Goal: Transaction & Acquisition: Purchase product/service

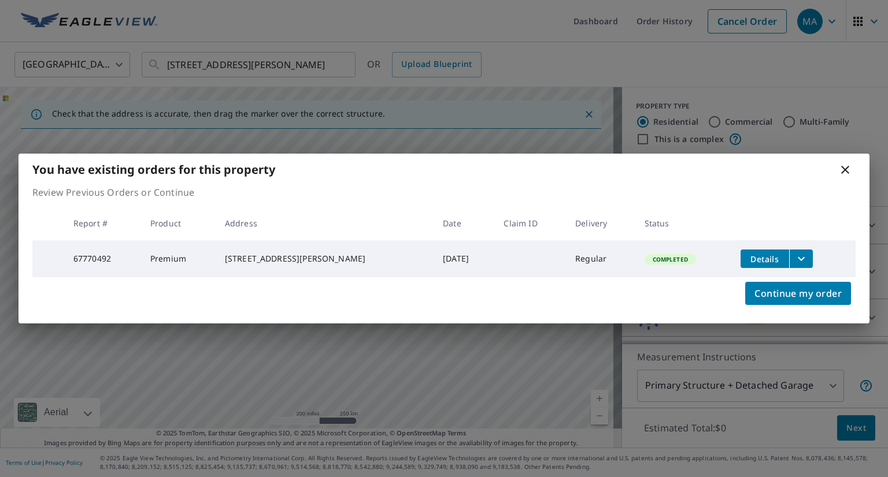
click at [802, 255] on icon "filesDropdownBtn-67770492" at bounding box center [801, 259] width 14 height 14
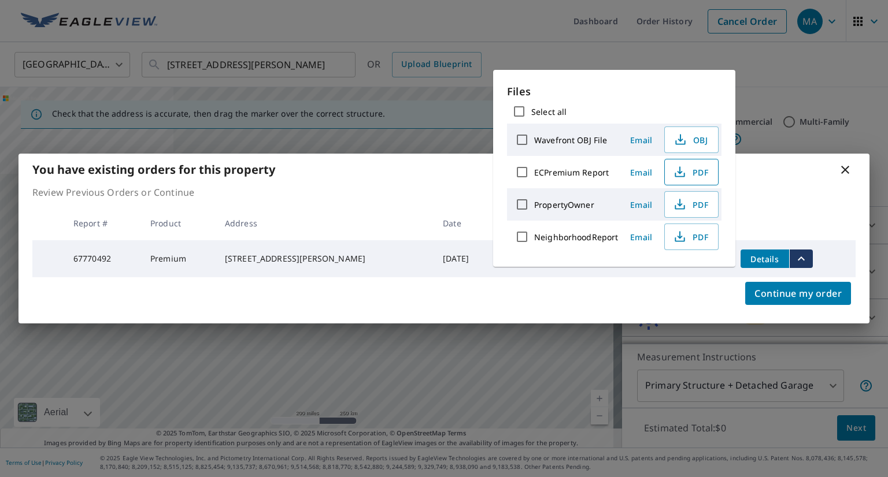
click at [684, 172] on icon "button" at bounding box center [680, 172] width 14 height 14
click at [723, 99] on div "Files Select all Wavefront OBJ File Email OBJ ECPremium Report Email PDF Proper…" at bounding box center [614, 168] width 242 height 197
click at [763, 70] on div "You have existing orders for this property Review Previous Orders or Continue R…" at bounding box center [444, 238] width 888 height 477
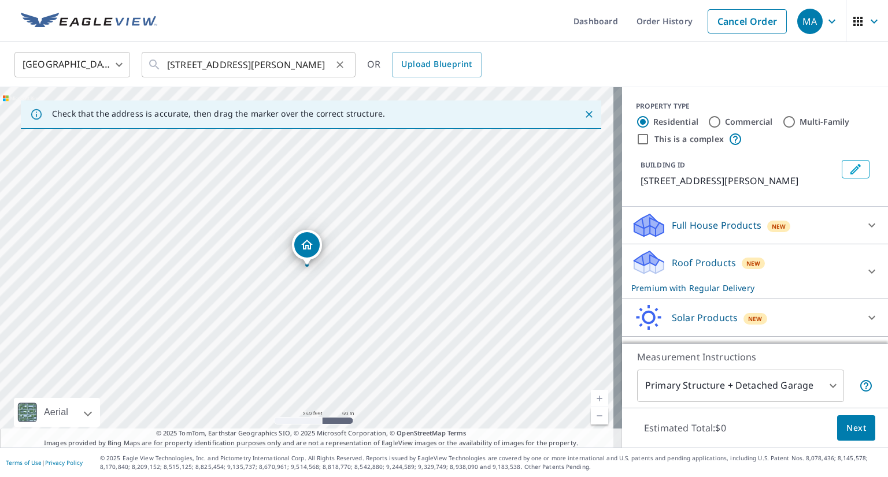
drag, startPoint x: 339, startPoint y: 62, endPoint x: 279, endPoint y: 64, distance: 60.1
click at [339, 63] on icon "Clear" at bounding box center [340, 65] width 12 height 12
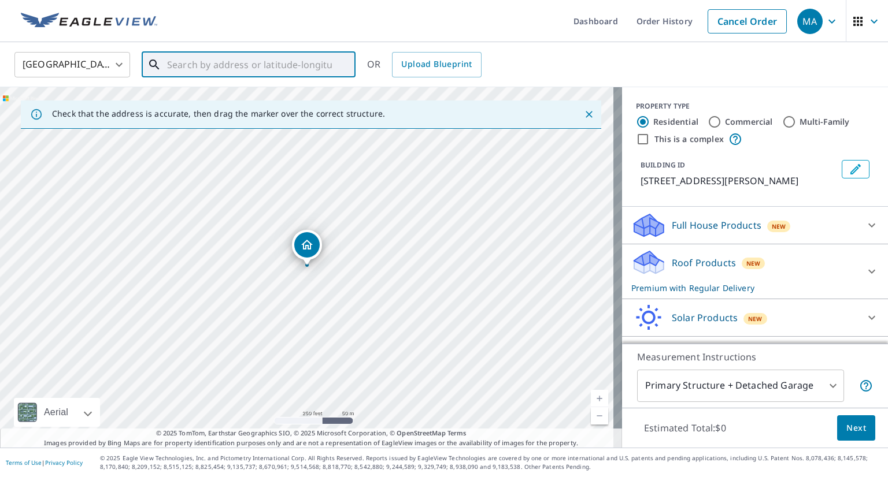
click at [277, 64] on input "text" at bounding box center [249, 65] width 165 height 32
paste input "[STREET_ADDRESS][US_STATE]"
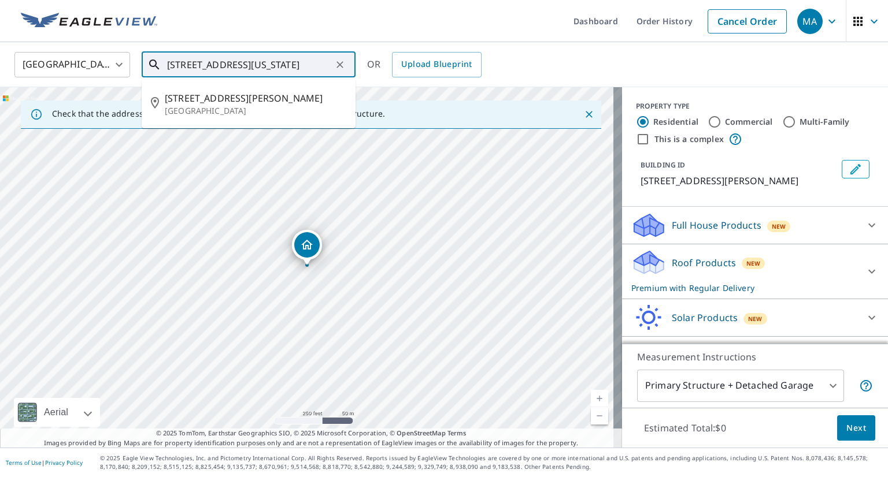
scroll to position [0, 54]
click at [242, 103] on span "[STREET_ADDRESS][US_STATE]" at bounding box center [255, 98] width 181 height 14
type input "[STREET_ADDRESS][US_STATE]"
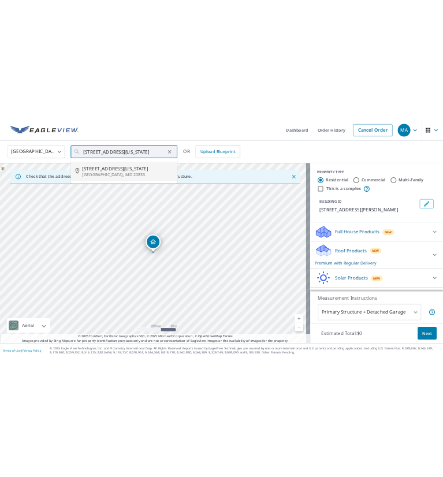
scroll to position [0, 0]
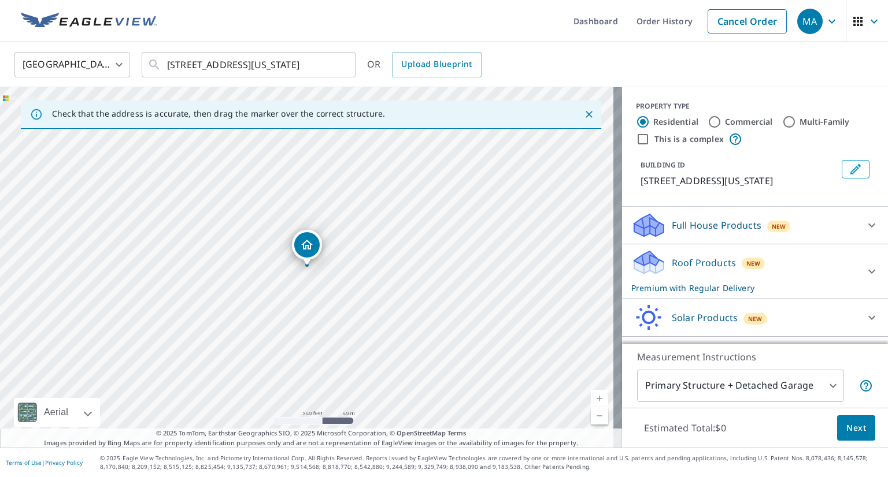
click at [779, 276] on div "Roof Products New Premium with Regular Delivery" at bounding box center [744, 271] width 227 height 45
click at [846, 433] on span "Next" at bounding box center [856, 428] width 20 height 14
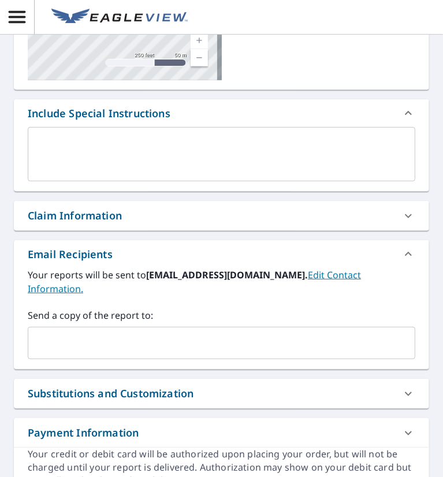
scroll to position [231, 0]
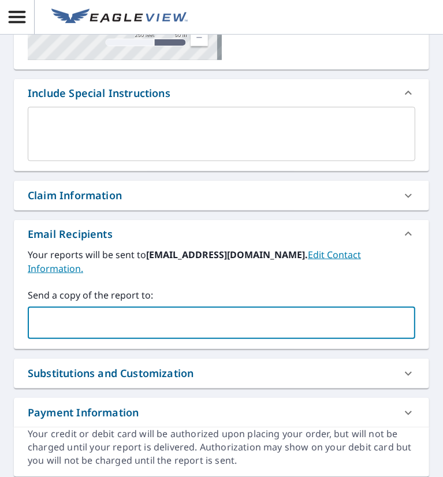
click at [116, 324] on input "text" at bounding box center [213, 323] width 360 height 22
paste input "[EMAIL_ADDRESS][DOMAIN_NAME]"
type input "[EMAIL_ADDRESS][DOMAIN_NAME]"
checkbox input "true"
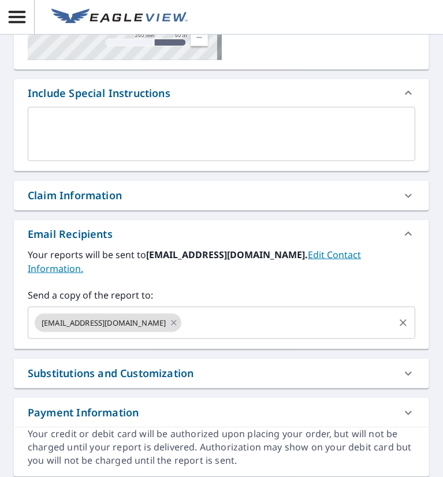
click at [238, 327] on input "text" at bounding box center [288, 323] width 210 height 22
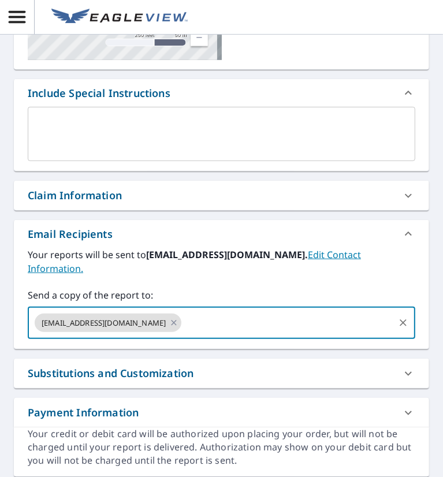
paste input "[EMAIL_ADDRESS][DOMAIN_NAME]"
type input "[EMAIL_ADDRESS][DOMAIN_NAME]"
checkbox input "true"
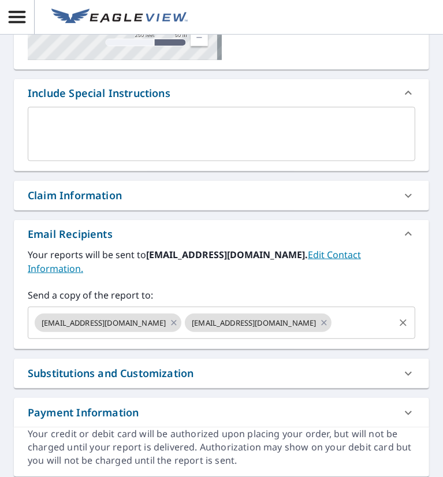
click at [353, 327] on input "text" at bounding box center [363, 323] width 60 height 22
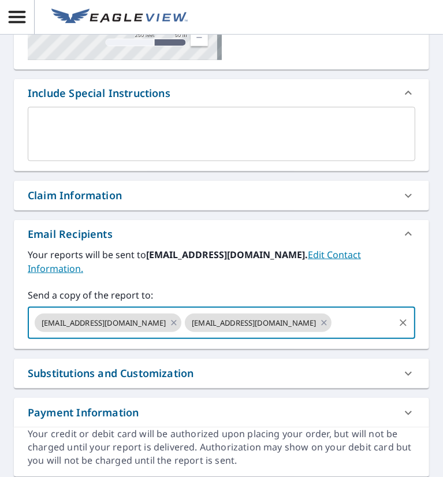
paste input "[EMAIL_ADDRESS][DOMAIN_NAME]"
type input "[EMAIL_ADDRESS][DOMAIN_NAME]"
checkbox input "true"
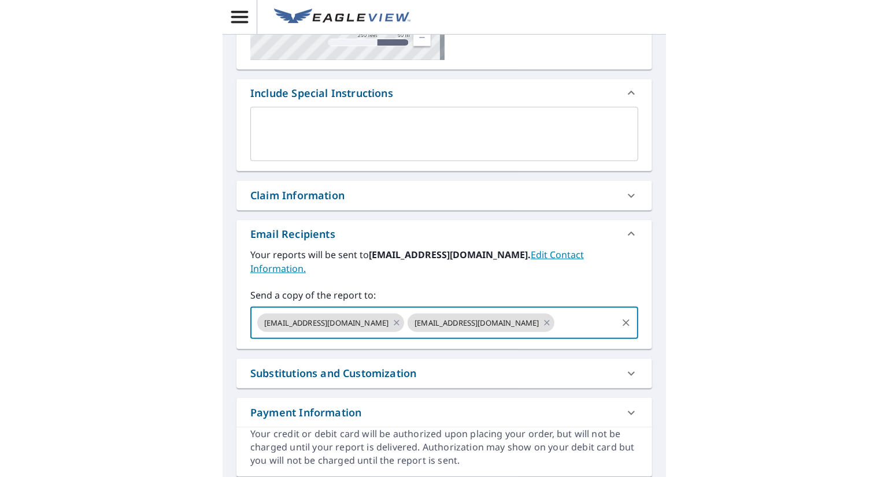
scroll to position [0, 0]
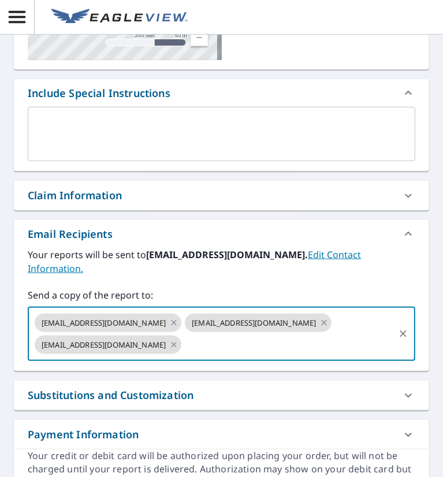
click at [224, 346] on input "text" at bounding box center [288, 345] width 210 height 22
paste input "[EMAIL_ADDRESS][DOMAIN_NAME]"
type input "[EMAIL_ADDRESS][DOMAIN_NAME]"
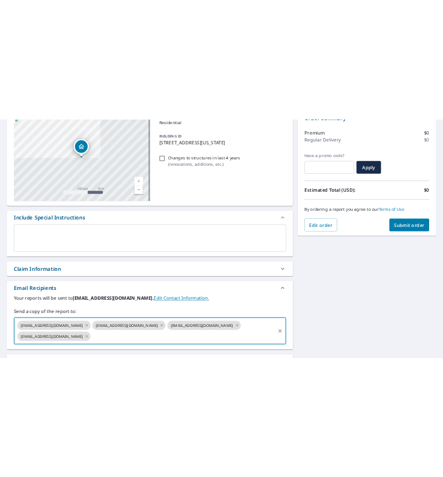
scroll to position [116, 0]
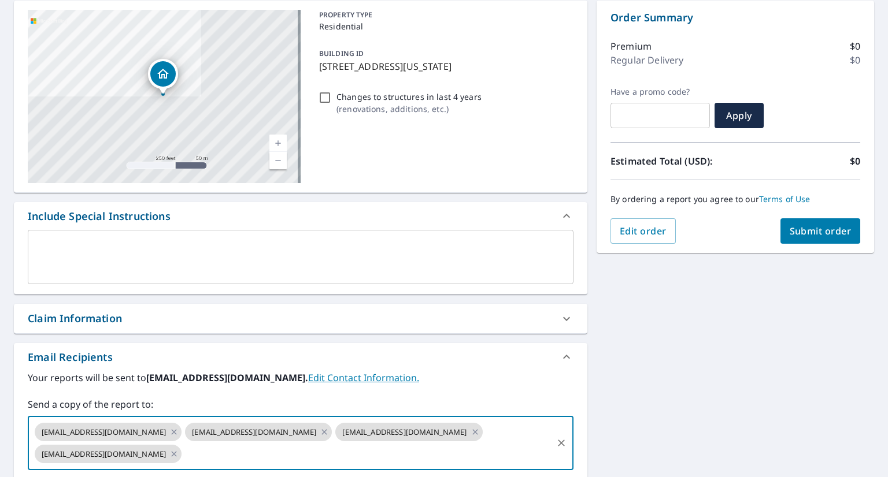
click at [806, 238] on button "Submit order" at bounding box center [820, 230] width 80 height 25
checkbox input "true"
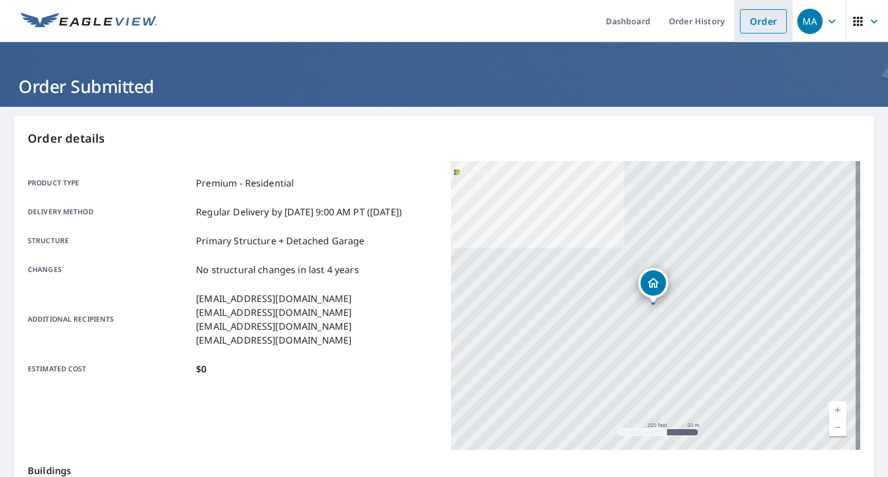
click at [740, 23] on link "Order" at bounding box center [763, 21] width 47 height 24
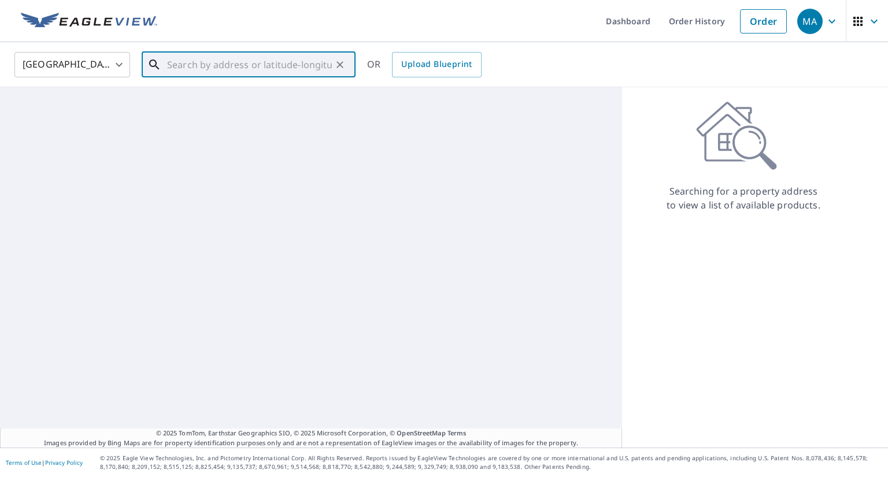
click at [238, 64] on input "text" at bounding box center [249, 65] width 165 height 32
paste input "[STREET_ADDRESS]"
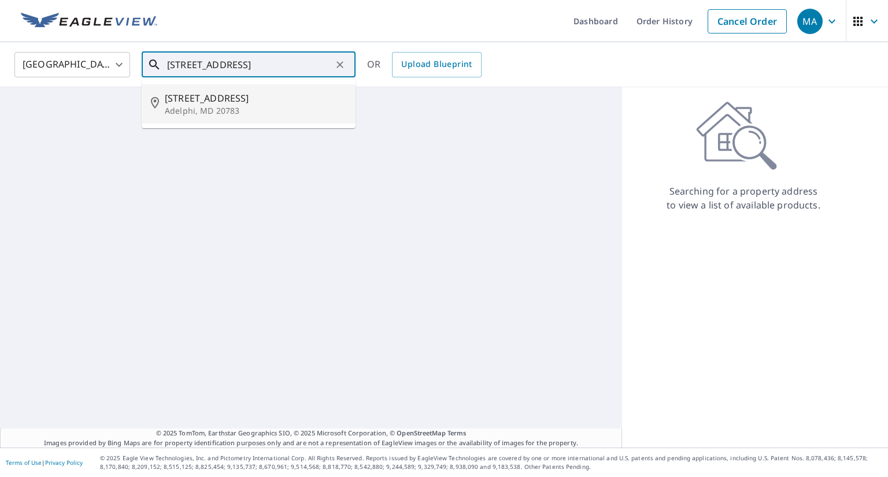
click at [231, 95] on span "[STREET_ADDRESS]" at bounding box center [255, 98] width 181 height 14
type input "[STREET_ADDRESS]"
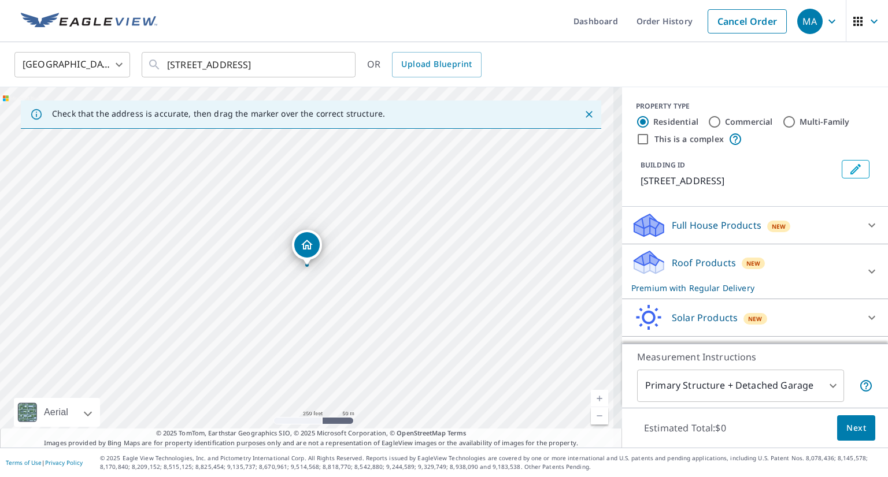
click at [706, 270] on div "Roof Products New Premium with Regular Delivery" at bounding box center [744, 271] width 227 height 45
click at [850, 431] on span "Next" at bounding box center [856, 428] width 20 height 14
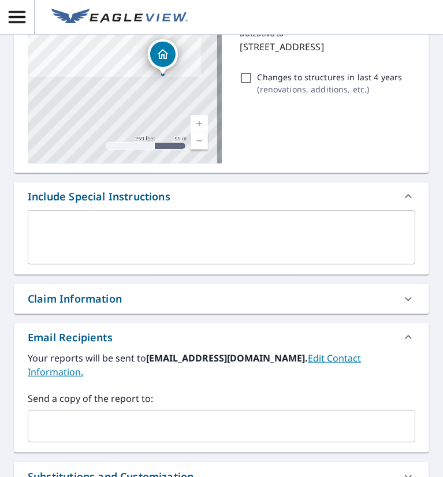
scroll to position [231, 0]
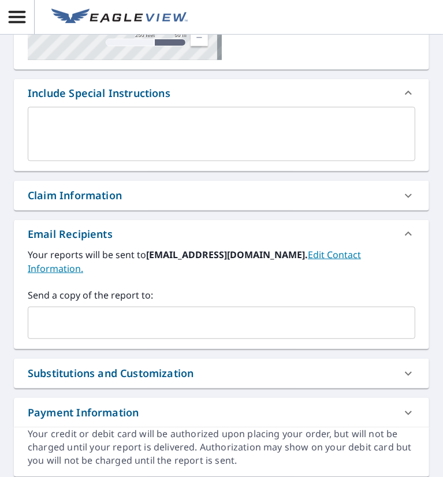
click at [67, 325] on input "text" at bounding box center [213, 323] width 360 height 22
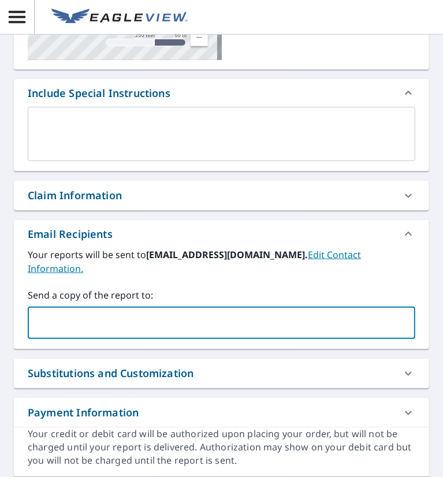
paste input "[EMAIL_ADDRESS][DOMAIN_NAME]"
type input "[EMAIL_ADDRESS][DOMAIN_NAME]"
checkbox input "true"
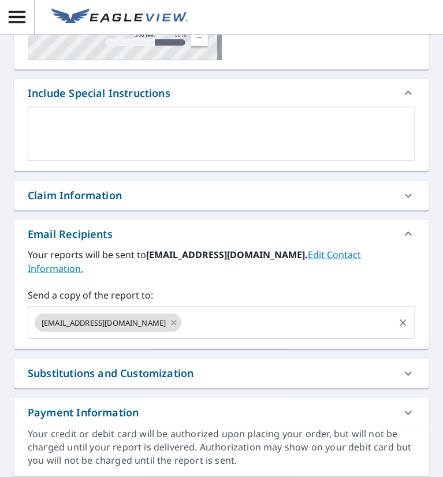
click at [233, 320] on input "text" at bounding box center [288, 323] width 210 height 22
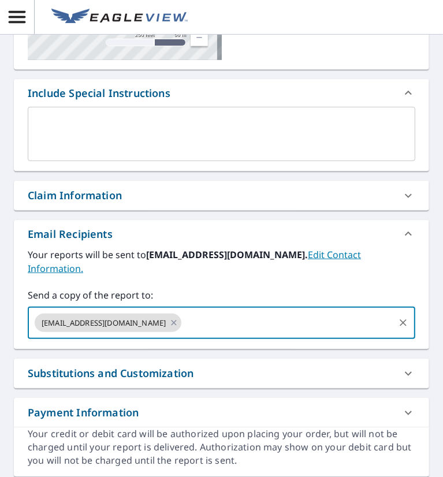
paste input "[EMAIL_ADDRESS][DOMAIN_NAME]"
type input "[EMAIL_ADDRESS][DOMAIN_NAME]"
checkbox input "true"
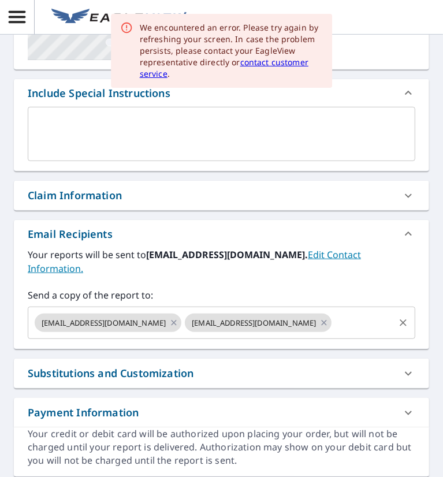
click at [368, 324] on input "text" at bounding box center [363, 323] width 60 height 22
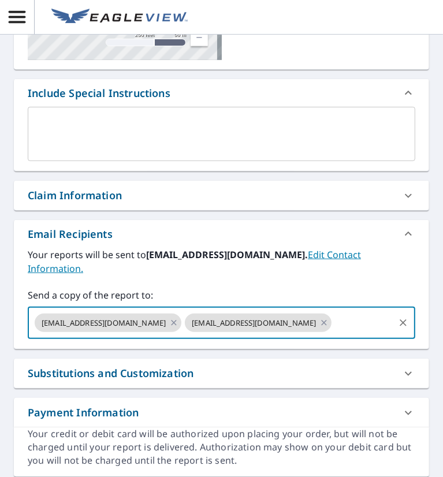
paste input "[EMAIL_ADDRESS][DOMAIN_NAME]"
type input "[EMAIL_ADDRESS][DOMAIN_NAME]"
checkbox input "true"
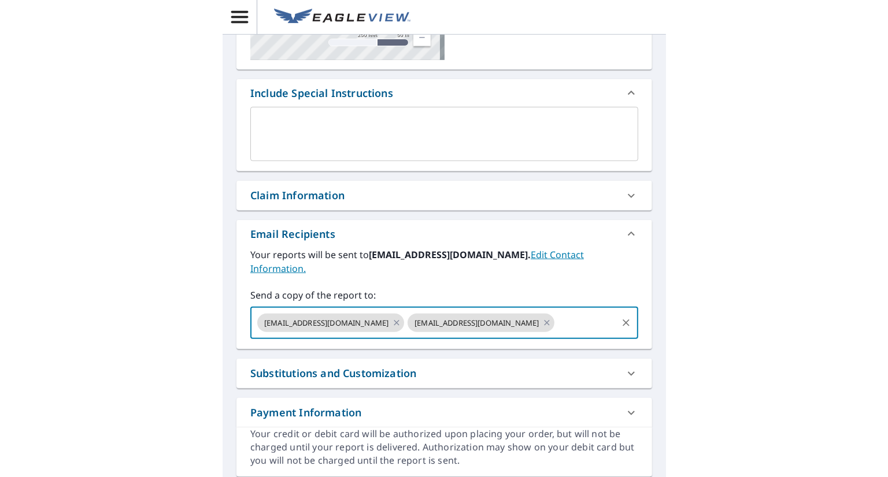
scroll to position [0, 0]
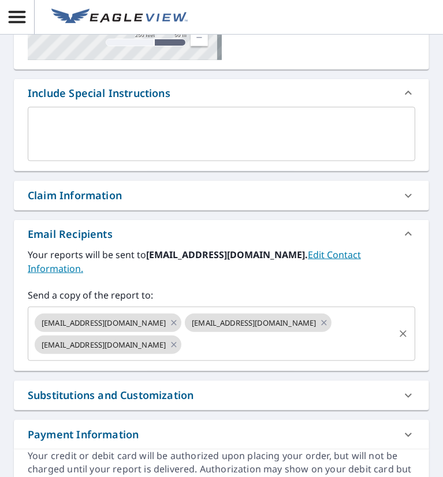
click at [225, 354] on input "text" at bounding box center [288, 345] width 210 height 22
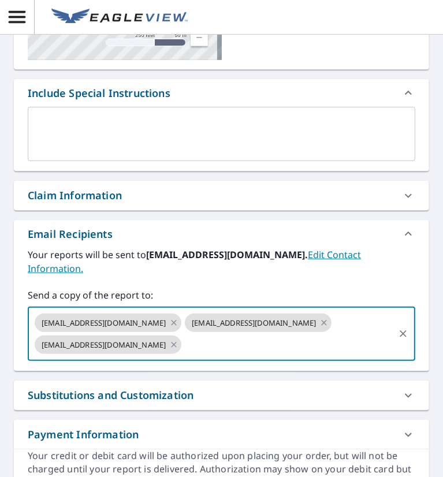
paste input "[EMAIL_ADDRESS][DOMAIN_NAME]"
type input "[EMAIL_ADDRESS][DOMAIN_NAME]"
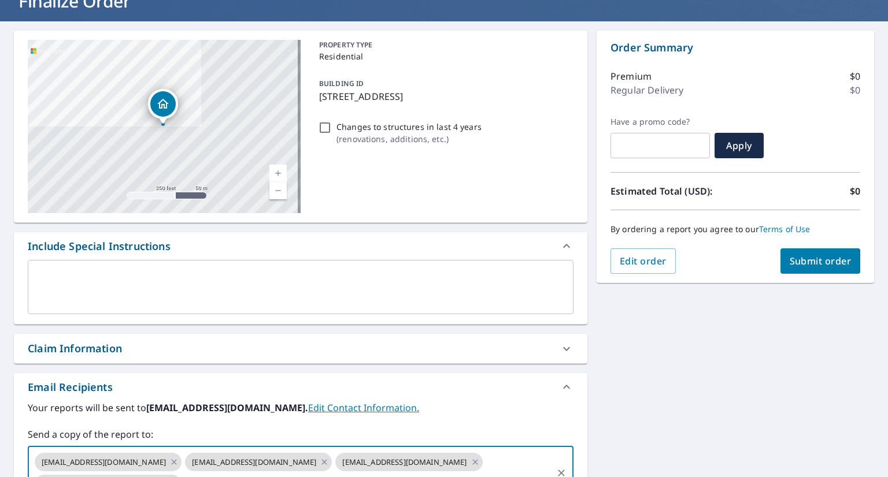
scroll to position [58, 0]
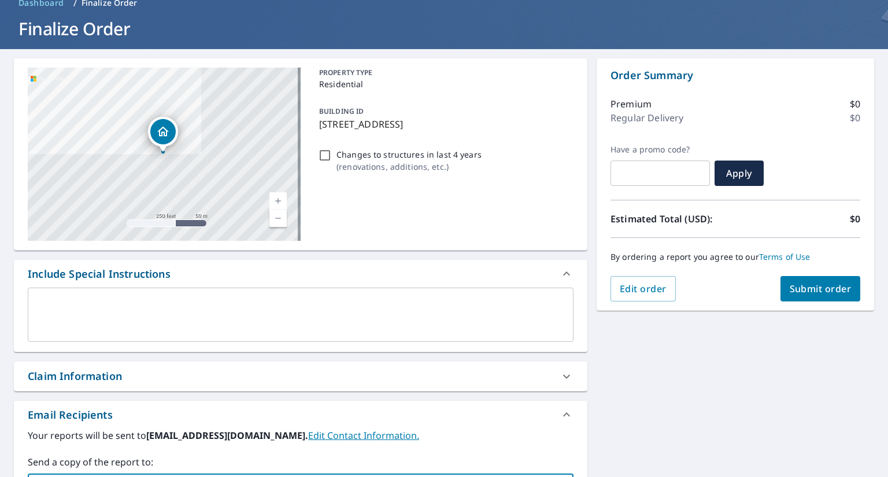
click at [809, 296] on button "Submit order" at bounding box center [820, 288] width 80 height 25
checkbox input "true"
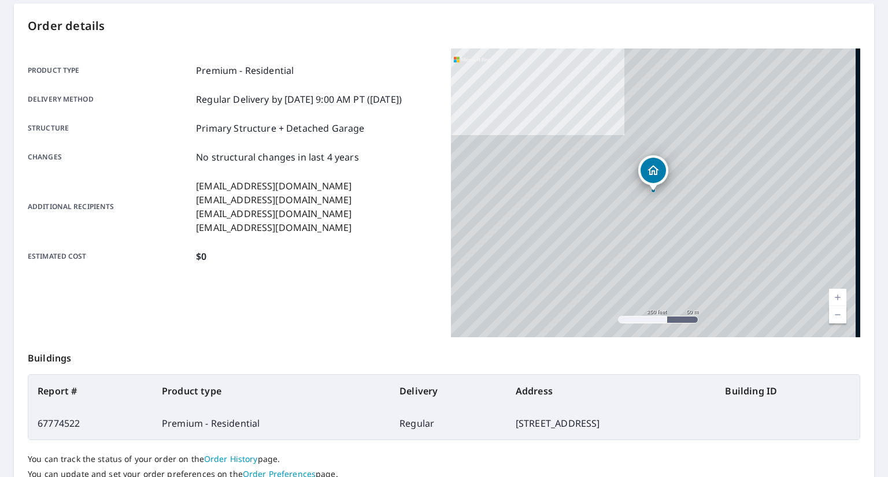
scroll to position [116, 0]
